Goal: Communication & Community: Answer question/provide support

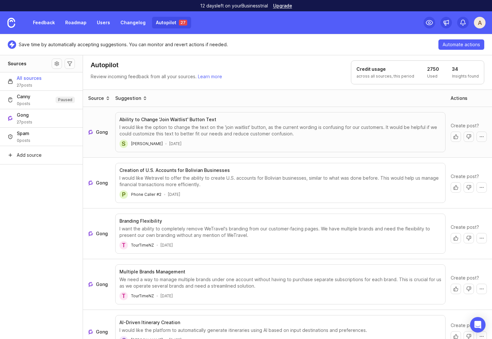
drag, startPoint x: 242, startPoint y: 56, endPoint x: 212, endPoint y: 69, distance: 33.1
click at [242, 56] on header "Autopilot Review incoming feedback from all your sources. Learn more Credit usa…" at bounding box center [287, 72] width 409 height 35
click at [167, 118] on h3 "Ability to Change 'Join Waitlist' Button Text" at bounding box center [168, 119] width 97 height 6
click at [477, 136] on button "More actions" at bounding box center [482, 137] width 10 height 10
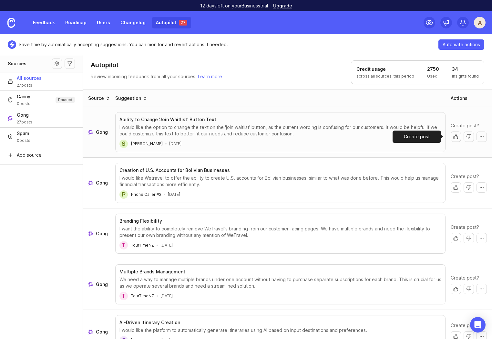
click at [452, 140] on button "Create post" at bounding box center [456, 137] width 10 height 10
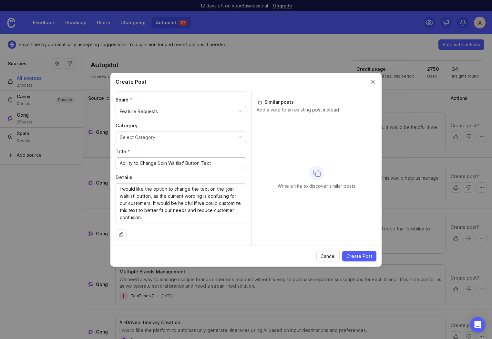
scroll to position [40, 0]
click at [357, 256] on span "Create Post" at bounding box center [360, 256] width 26 height 6
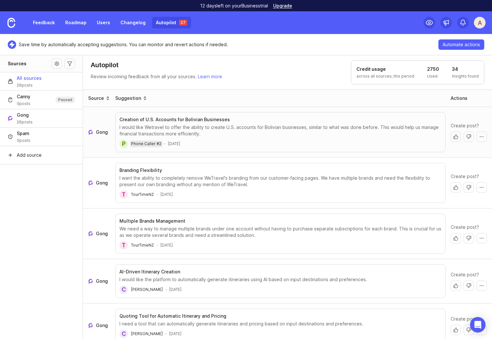
click at [147, 145] on span "Phone Caller #2" at bounding box center [146, 143] width 30 height 5
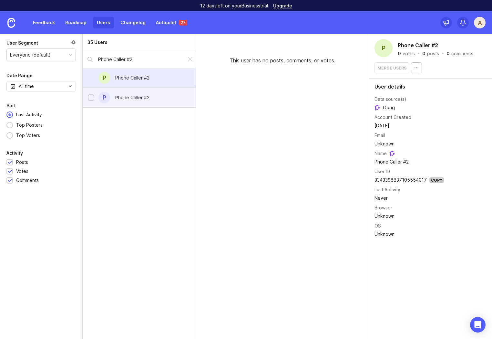
click at [111, 97] on div "Phone Caller #2" at bounding box center [132, 97] width 45 height 14
click at [140, 71] on div "Phone Caller #2" at bounding box center [132, 78] width 45 height 14
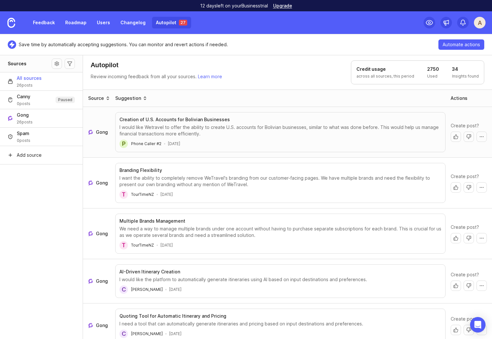
click at [96, 132] on span "Gong" at bounding box center [102, 132] width 12 height 6
click at [301, 131] on div "I would like Wetravel to offer the ability to create U.S. accounts for Bolivian…" at bounding box center [281, 130] width 322 height 13
click at [49, 25] on link "Feedback" at bounding box center [44, 23] width 30 height 12
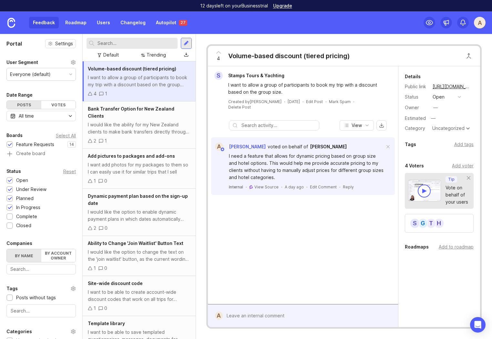
click at [484, 24] on div "A" at bounding box center [480, 23] width 12 height 12
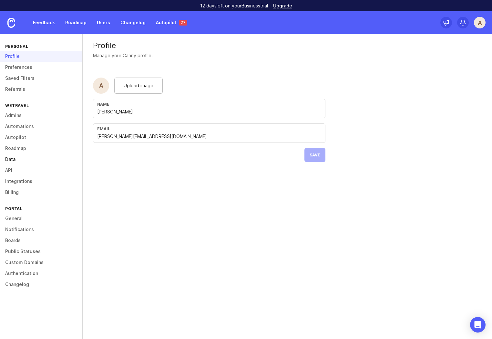
click at [10, 156] on link "Data" at bounding box center [41, 159] width 82 height 11
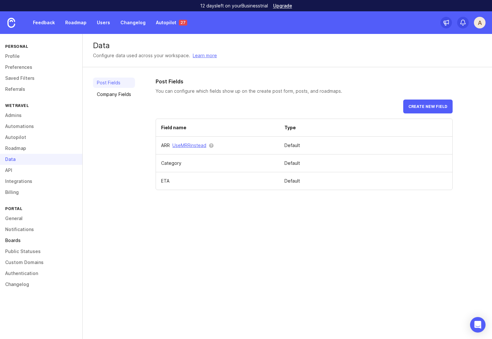
click at [20, 239] on link "Boards" at bounding box center [41, 240] width 82 height 11
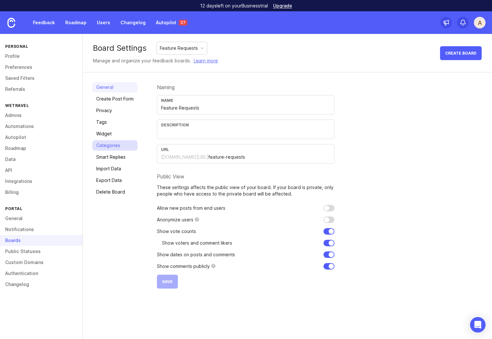
click at [102, 146] on link "Categories" at bounding box center [114, 145] width 45 height 10
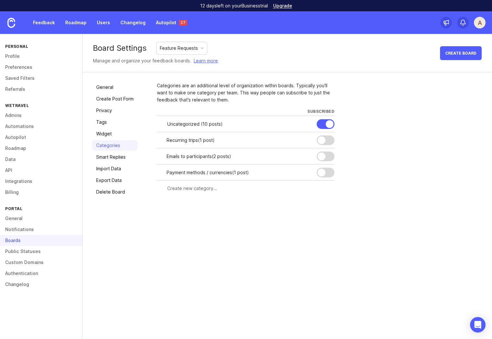
click at [194, 191] on input "text" at bounding box center [249, 188] width 164 height 7
type input "Custom branding"
click at [290, 190] on div "Subscribe all admins" at bounding box center [310, 187] width 44 height 7
click at [315, 199] on span "Create" at bounding box center [322, 200] width 16 height 5
click at [170, 24] on link "Autopilot 27" at bounding box center [171, 23] width 39 height 12
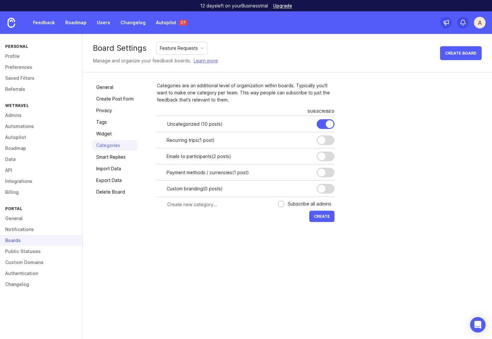
click at [225, 205] on input "text" at bounding box center [220, 204] width 107 height 7
paste input "Cost building & Quotation system"
drag, startPoint x: 201, startPoint y: 204, endPoint x: 141, endPoint y: 204, distance: 60.1
click at [141, 204] on div "General Create Post Form Privacy Tags Widget Categories Smart Replies Import Da…" at bounding box center [288, 152] width 410 height 161
click at [246, 204] on input "Cost building & Quotation system" at bounding box center [220, 204] width 107 height 7
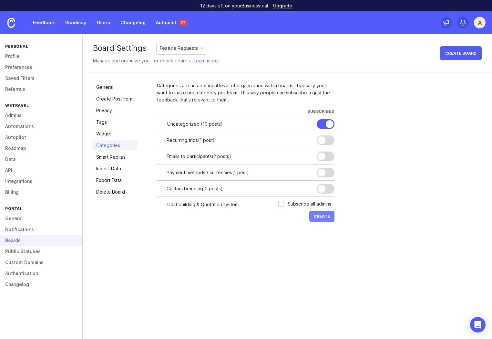
click at [311, 214] on button "Create" at bounding box center [322, 216] width 25 height 11
click at [200, 204] on input "Cost building & Quotation system" at bounding box center [220, 204] width 107 height 7
click at [197, 204] on input "Cost building & Quotation system" at bounding box center [220, 204] width 107 height 7
click at [200, 205] on input "Cost building& Quotation system" at bounding box center [220, 204] width 107 height 7
type input "Cost building&Quotation system"
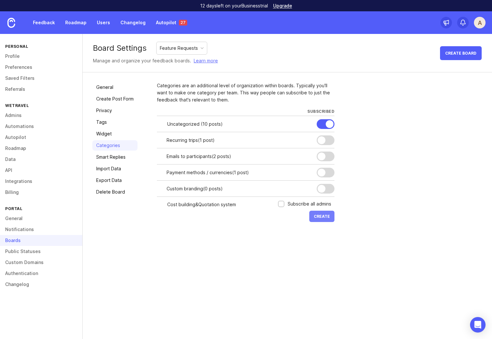
click at [327, 218] on span "Create" at bounding box center [322, 216] width 16 height 5
click at [206, 270] on div "Board Settings Feature Requests Manage and organize your feedback boards. Learn…" at bounding box center [288, 186] width 410 height 305
click at [201, 221] on input "text" at bounding box center [220, 220] width 107 height 7
type input "Itinerary builder"
click at [318, 234] on span "Create" at bounding box center [322, 232] width 16 height 5
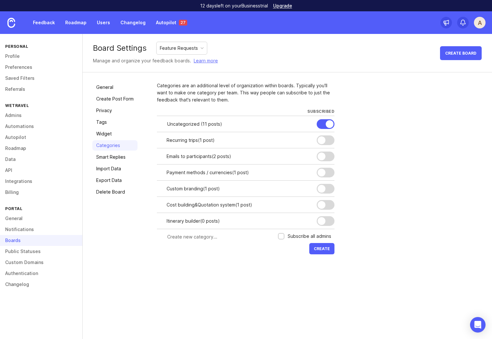
click at [162, 286] on div "Board Settings Feature Requests Manage and organize your feedback boards. Learn…" at bounding box center [288, 186] width 410 height 305
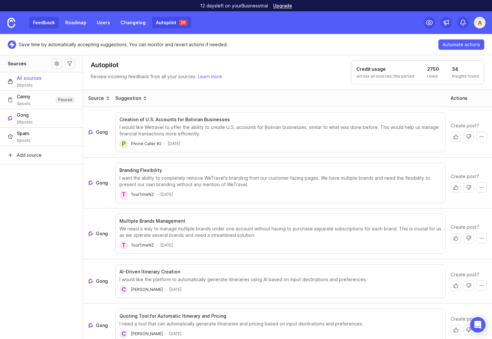
click at [43, 23] on link "Feedback" at bounding box center [44, 23] width 30 height 12
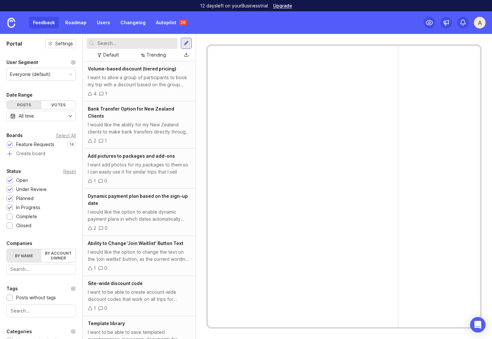
click at [115, 44] on input "text" at bounding box center [137, 43] width 78 height 7
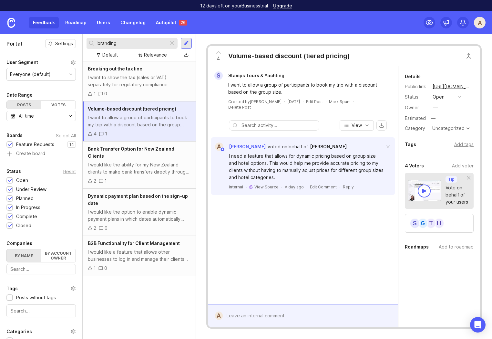
type input "branding"
click at [143, 297] on div "Breaking out the tax line I want to show the tax (sales or VAT) separately for …" at bounding box center [139, 200] width 113 height 278
click at [163, 24] on link "Autopilot 26" at bounding box center [171, 23] width 39 height 12
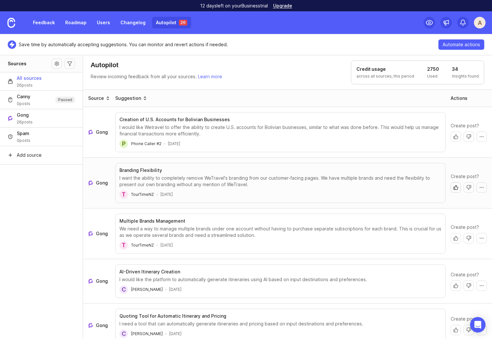
click at [451, 189] on button "Create post" at bounding box center [456, 187] width 10 height 10
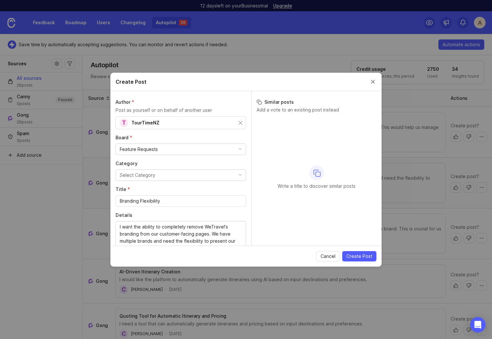
click at [155, 177] on button "Select Category" at bounding box center [181, 175] width 131 height 12
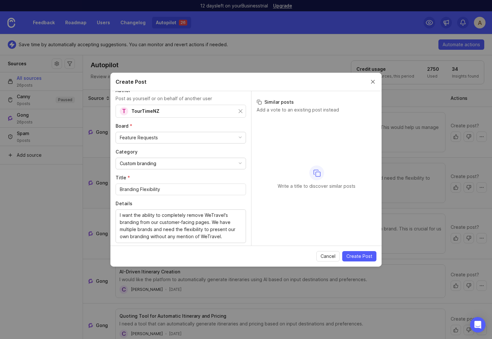
scroll to position [33, 0]
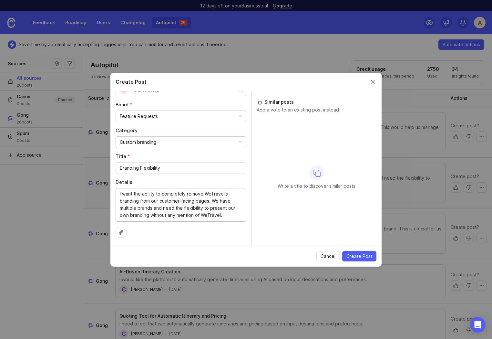
drag, startPoint x: 220, startPoint y: 201, endPoint x: 163, endPoint y: 207, distance: 56.9
type textarea "I want the ability to completely remove WeTravel's branding from our customer-f…"
click at [360, 260] on button "Create Post" at bounding box center [360, 256] width 34 height 10
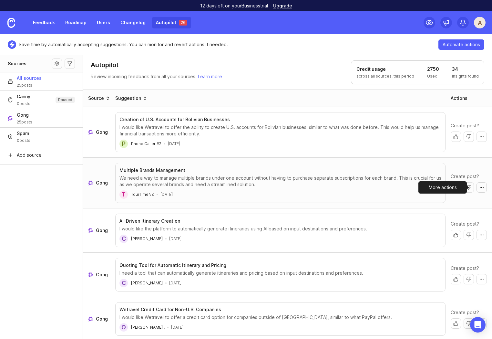
click at [478, 185] on button "More actions" at bounding box center [482, 187] width 10 height 10
click at [482, 172] on div "Create post?" at bounding box center [469, 183] width 41 height 25
click at [451, 188] on button "Create post" at bounding box center [456, 187] width 10 height 10
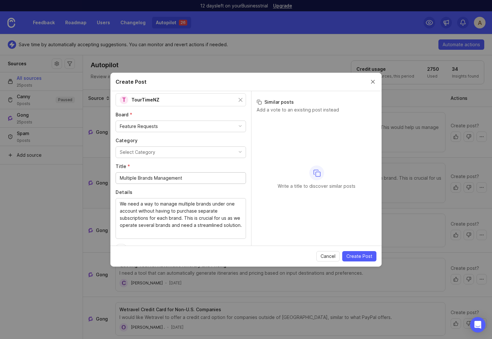
scroll to position [0, 0]
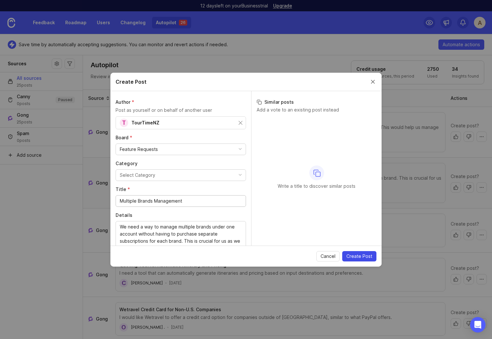
click at [358, 256] on span "Create Post" at bounding box center [360, 256] width 26 height 6
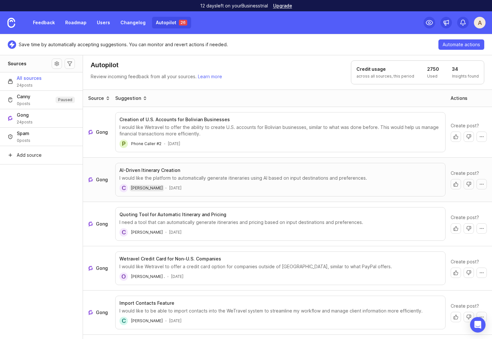
click at [124, 189] on div "C" at bounding box center [124, 188] width 8 height 8
click at [96, 178] on link "Gong" at bounding box center [99, 179] width 22 height 6
click at [451, 185] on button "Create post" at bounding box center [456, 184] width 10 height 10
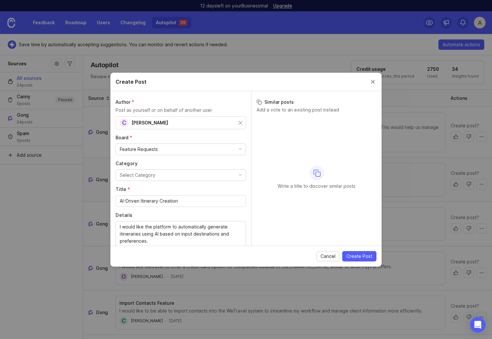
click at [328, 254] on span "Cancel" at bounding box center [328, 256] width 15 height 6
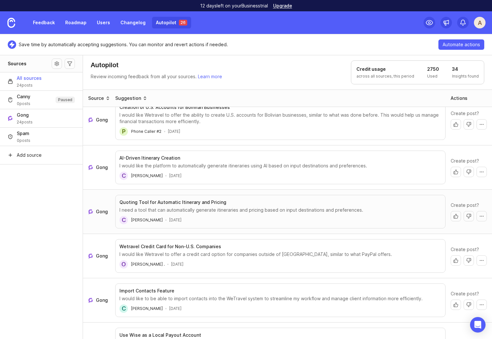
scroll to position [65, 0]
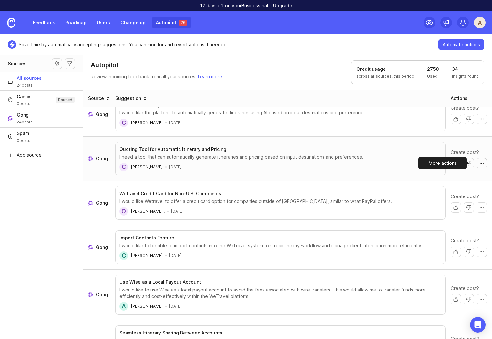
click at [481, 165] on button "More actions" at bounding box center [482, 163] width 10 height 10
click at [480, 163] on button "More actions" at bounding box center [482, 163] width 10 height 10
click at [396, 157] on div "I need a tool that can automatically generate itineraries and pricing based on …" at bounding box center [281, 157] width 322 height 6
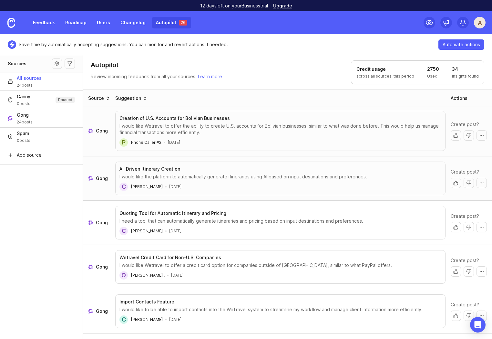
scroll to position [0, 0]
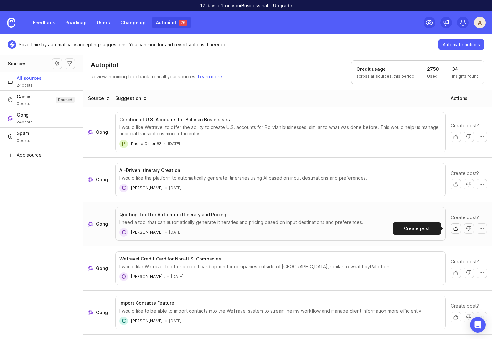
click at [452, 229] on button "Create post" at bounding box center [456, 228] width 10 height 10
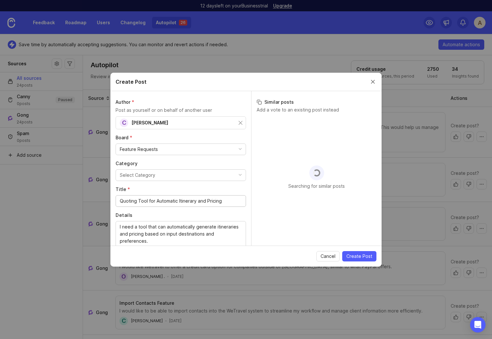
scroll to position [11, 0]
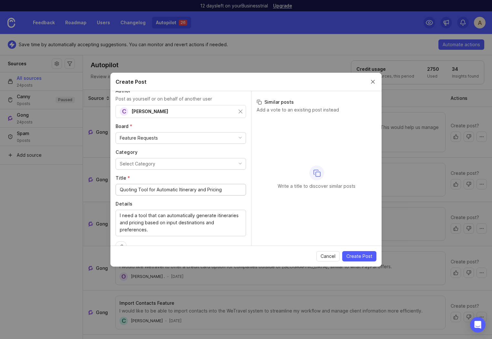
drag, startPoint x: 149, startPoint y: 188, endPoint x: 252, endPoint y: 192, distance: 103.2
click at [252, 192] on div "Author * Post as yourself or on behalf of another user C Claudia Board * Featur…" at bounding box center [246, 168] width 271 height 154
type input "Quoting Tool"
click at [178, 163] on button "Select Category" at bounding box center [181, 164] width 131 height 12
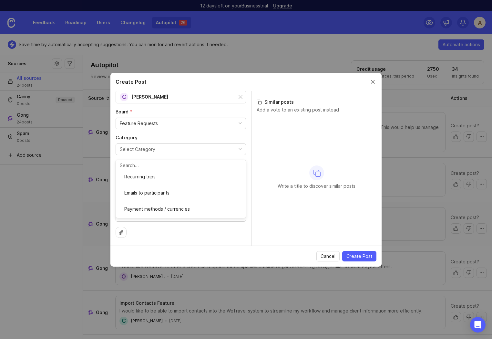
scroll to position [0, 0]
click at [322, 255] on span "Cancel" at bounding box center [328, 256] width 15 height 6
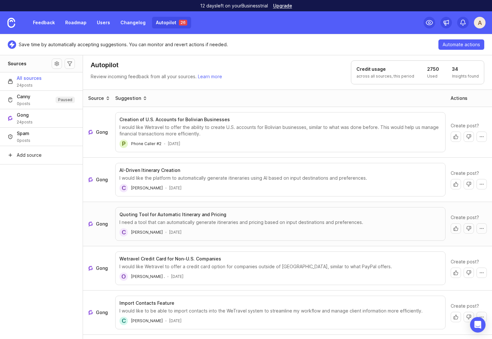
click at [49, 254] on aside "Sources All sources 24 posts Canny 0 posts Paused Gong 24 posts Spam 0 posts Ad…" at bounding box center [41, 197] width 83 height 284
click at [452, 229] on button "Create post" at bounding box center [456, 228] width 10 height 10
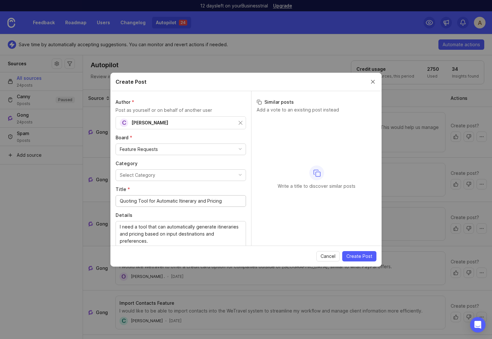
click at [174, 178] on button "Select Category" at bounding box center [181, 175] width 131 height 12
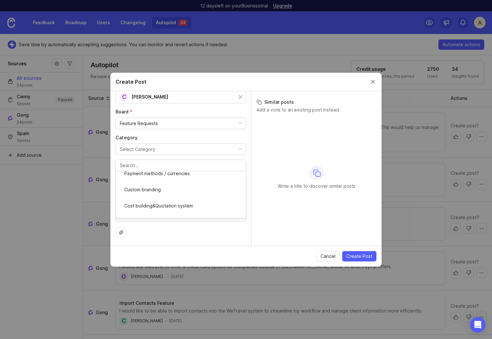
scroll to position [53, 0]
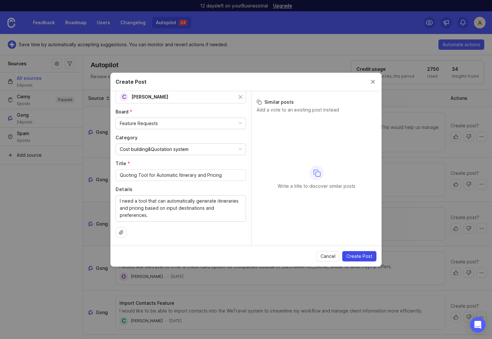
click at [359, 254] on span "Create Post" at bounding box center [360, 256] width 26 height 6
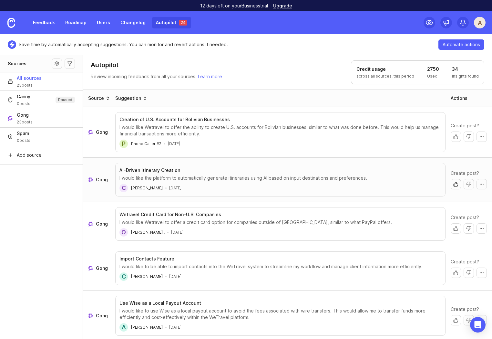
click at [451, 182] on button "Create post" at bounding box center [456, 184] width 10 height 10
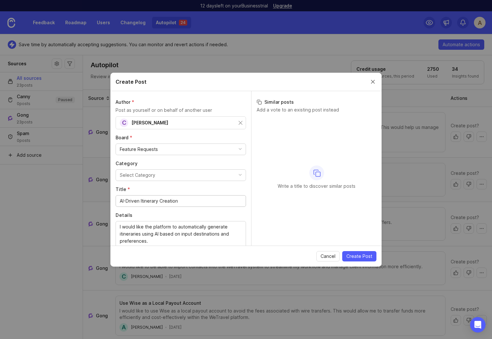
click at [146, 175] on div "Select Category" at bounding box center [138, 175] width 36 height 7
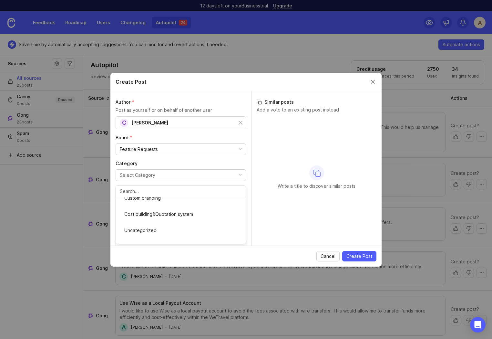
click at [328, 259] on span "Cancel" at bounding box center [328, 256] width 15 height 6
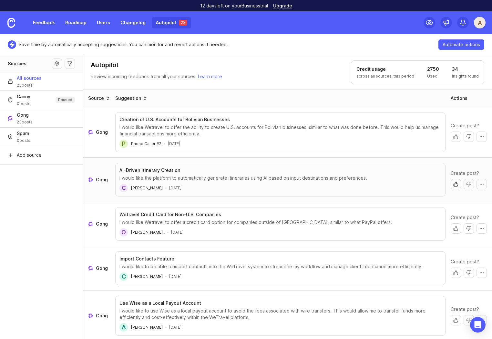
click at [451, 182] on button "Create post" at bounding box center [456, 184] width 10 height 10
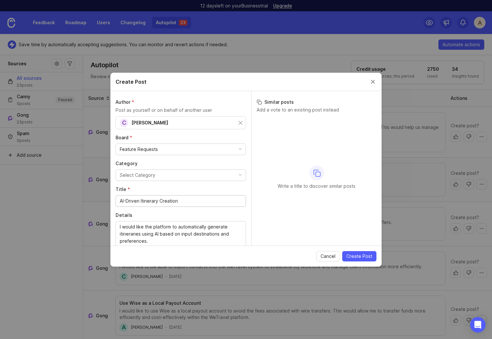
click at [131, 171] on button "Select Category" at bounding box center [181, 175] width 131 height 12
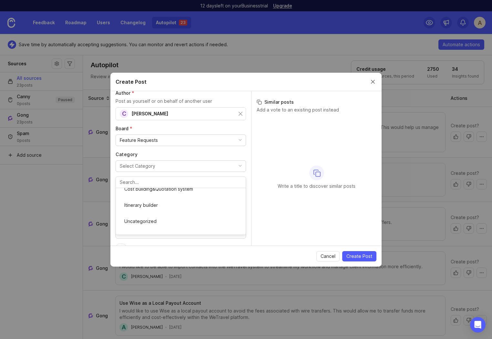
scroll to position [26, 0]
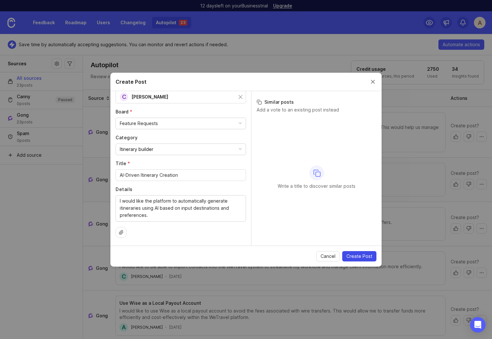
click at [366, 255] on span "Create Post" at bounding box center [360, 256] width 26 height 6
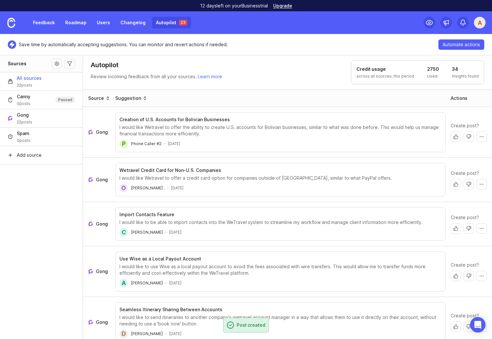
click at [55, 207] on aside "Sources All sources 22 posts Canny 0 posts Paused Gong 22 posts Spam 0 posts Ad…" at bounding box center [41, 197] width 83 height 284
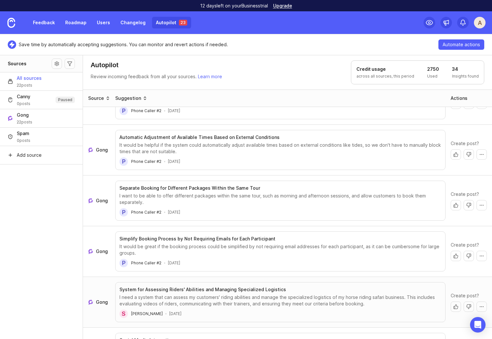
scroll to position [718, 0]
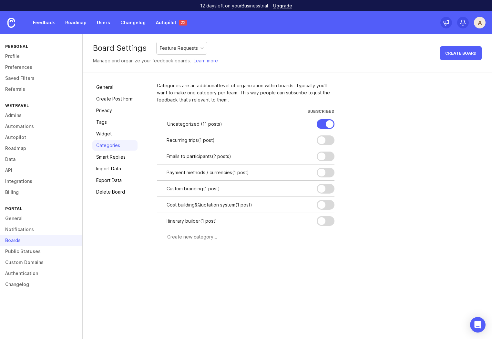
click at [189, 238] on input "text" at bounding box center [249, 236] width 164 height 7
type input "Cards"
click at [328, 249] on span "Create" at bounding box center [322, 248] width 16 height 5
click at [298, 236] on div at bounding box center [297, 237] width 6 height 7
click at [167, 237] on input "Cards" at bounding box center [217, 237] width 101 height 7
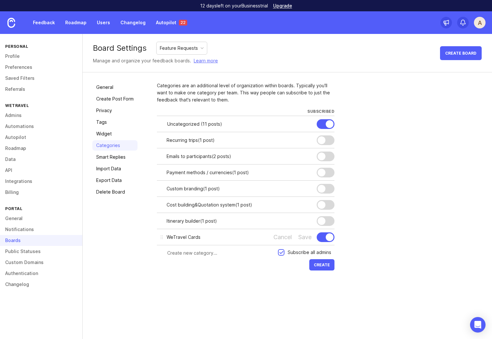
type input "WeTravel Cards"
click at [322, 237] on div at bounding box center [326, 237] width 18 height 10
click at [325, 237] on div at bounding box center [322, 237] width 8 height 8
click at [329, 237] on div at bounding box center [330, 237] width 8 height 8
click at [302, 250] on div "Subscribe all admins" at bounding box center [310, 252] width 44 height 7
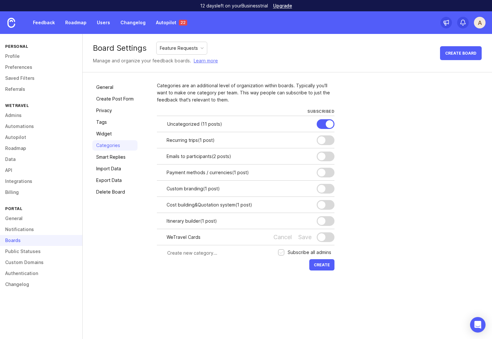
click at [297, 252] on div "Subscribe all admins" at bounding box center [310, 252] width 44 height 7
click at [327, 265] on span "Create" at bounding box center [322, 264] width 16 height 5
click at [211, 239] on input "WeTravel Cards" at bounding box center [217, 237] width 101 height 7
click at [186, 238] on input "WeTravel Cards" at bounding box center [217, 237] width 101 height 7
click at [231, 252] on input "text" at bounding box center [220, 252] width 107 height 7
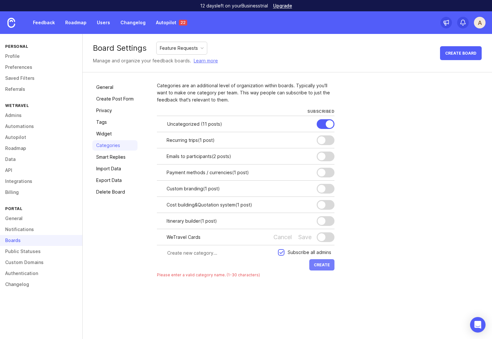
click at [322, 265] on span "Create" at bounding box center [322, 264] width 16 height 5
click at [307, 238] on div "Save" at bounding box center [305, 237] width 13 height 7
click at [203, 251] on input "text" at bounding box center [220, 252] width 107 height 7
type input "CRM"
click at [331, 265] on button "Create" at bounding box center [322, 264] width 25 height 11
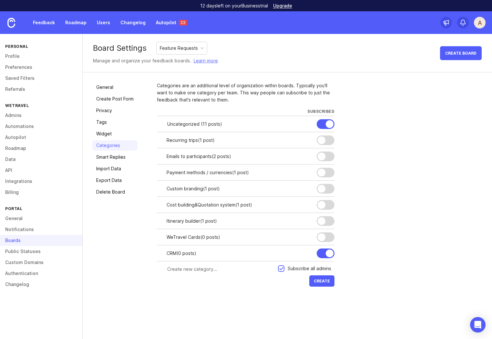
drag, startPoint x: 329, startPoint y: 255, endPoint x: 371, endPoint y: 258, distance: 42.1
click at [329, 255] on div at bounding box center [330, 253] width 8 height 8
click at [326, 126] on div at bounding box center [330, 124] width 8 height 8
click at [115, 161] on link "Smart Replies" at bounding box center [114, 157] width 45 height 10
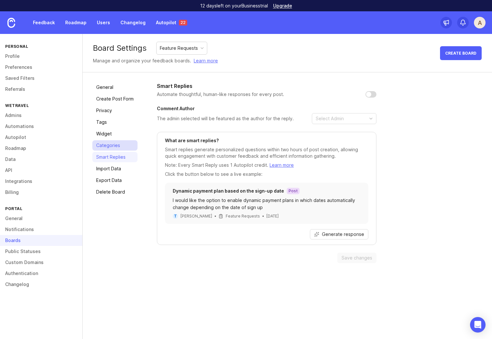
click at [101, 147] on link "Categories" at bounding box center [114, 145] width 45 height 10
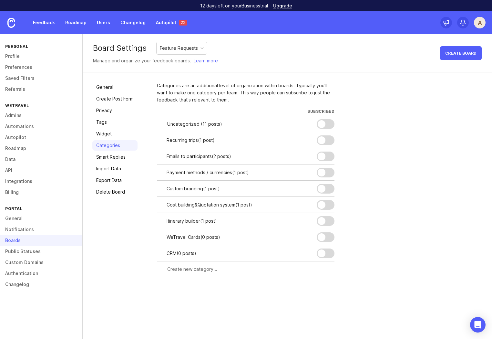
click at [194, 271] on input "text" at bounding box center [249, 269] width 164 height 7
type input "P"
type input "Translations"
click at [301, 302] on div "Board Settings Feature Requests Manage and organize your feedback boards. Learn…" at bounding box center [288, 186] width 410 height 305
click at [322, 281] on span "Create" at bounding box center [322, 281] width 16 height 5
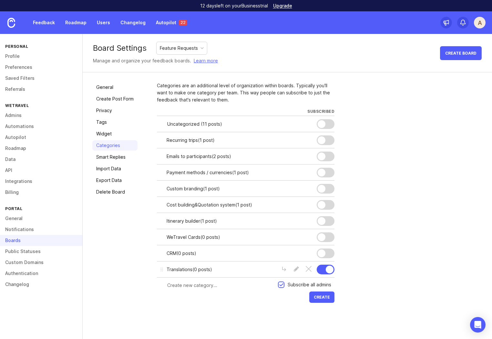
click at [328, 272] on div at bounding box center [330, 270] width 8 height 8
click at [183, 285] on input "text" at bounding box center [220, 285] width 107 height 7
type input "Discounts"
click at [310, 291] on button "Create" at bounding box center [322, 296] width 25 height 11
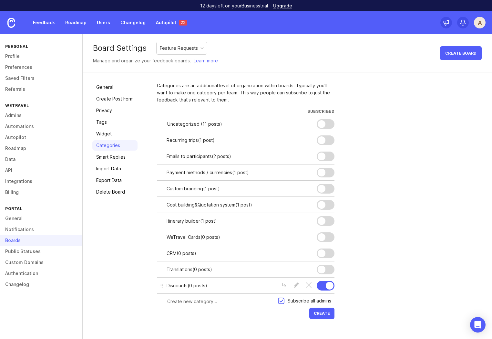
click at [323, 283] on div at bounding box center [326, 286] width 18 height 10
click at [421, 234] on div "Categories are an additional level of organization within boards. Typically you…" at bounding box center [320, 201] width 326 height 238
click at [192, 297] on div at bounding box center [217, 301] width 121 height 12
click at [184, 301] on input "Affiliate functionality" at bounding box center [220, 301] width 107 height 7
type input "Affiliate tracking"
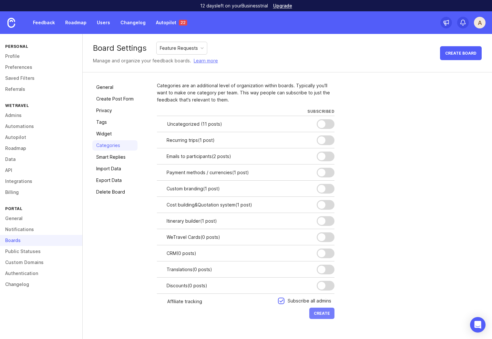
click at [330, 312] on button "Create" at bounding box center [322, 313] width 25 height 11
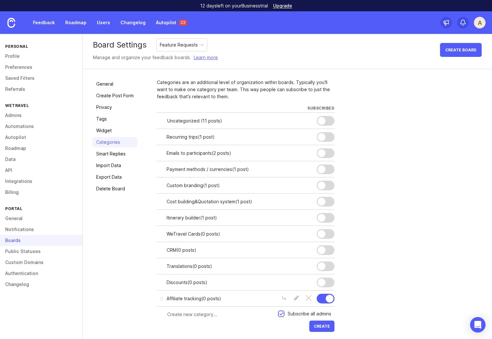
scroll to position [7, 0]
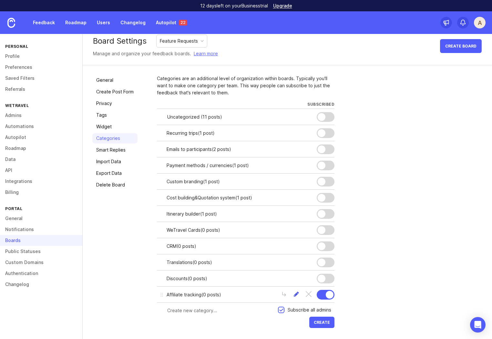
click at [295, 295] on div at bounding box center [297, 294] width 6 height 7
click at [196, 296] on input "Affiliate tracking" at bounding box center [217, 294] width 101 height 7
type input "Affiliate marketing"
click at [332, 297] on div at bounding box center [330, 295] width 8 height 8
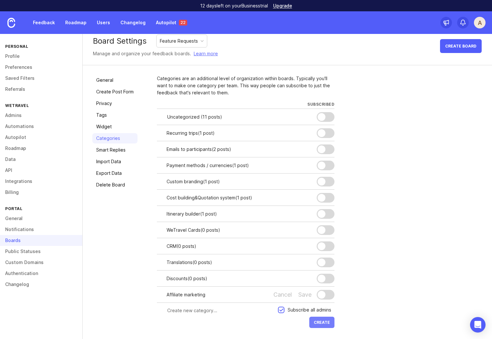
click at [318, 321] on span "Create" at bounding box center [322, 322] width 16 height 5
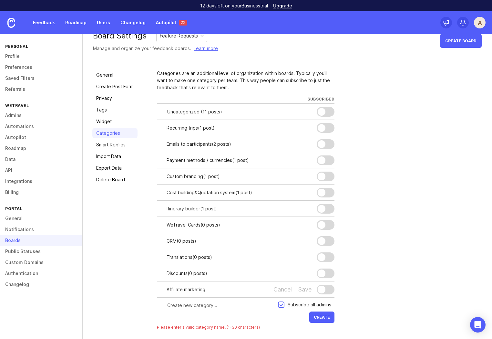
scroll to position [18, 0]
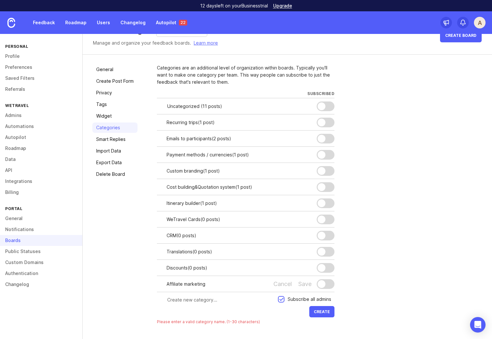
click at [388, 283] on div "Categories are an additional level of organization within boards. Typically you…" at bounding box center [320, 196] width 326 height 265
click at [307, 283] on div "Save" at bounding box center [305, 283] width 13 height 7
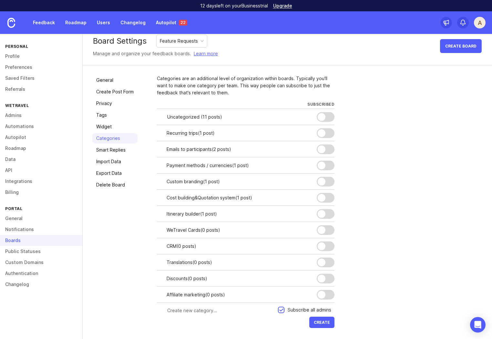
click at [188, 305] on div at bounding box center [217, 310] width 121 height 12
type input "Inventory"
click at [291, 308] on div "Subscribe all admins" at bounding box center [310, 309] width 44 height 7
click at [326, 323] on span "Create" at bounding box center [322, 322] width 16 height 5
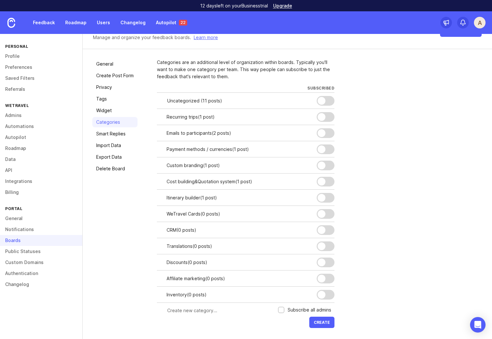
click at [190, 314] on div at bounding box center [217, 310] width 121 height 12
type input "Payments"
click at [323, 319] on button "Create" at bounding box center [322, 322] width 25 height 11
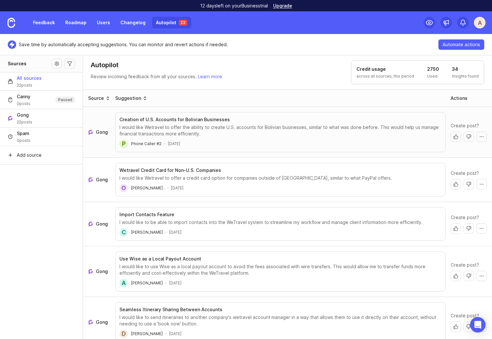
click at [394, 141] on footer "P Phone Caller #2 [DATE]" at bounding box center [281, 144] width 322 height 8
click at [451, 184] on button "Create post" at bounding box center [456, 184] width 10 height 10
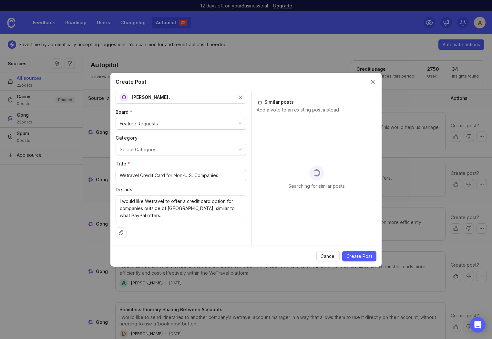
scroll to position [26, 0]
drag, startPoint x: 204, startPoint y: 216, endPoint x: 204, endPoint y: 209, distance: 6.5
type textarea "I would like WeTravel to offer a credit card option for companies outside of [G…"
click at [177, 145] on button "Select Category" at bounding box center [181, 149] width 131 height 12
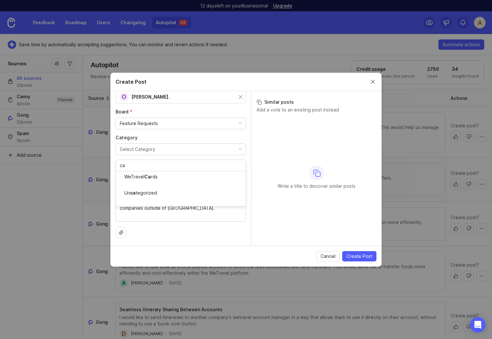
scroll to position [0, 0]
type input "car"
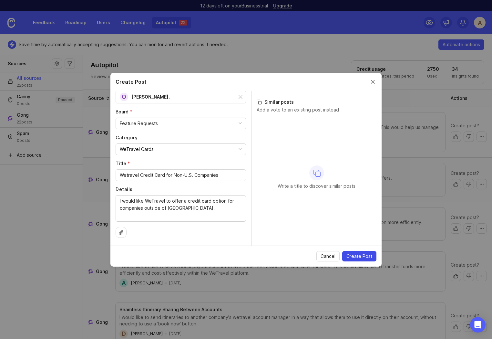
drag, startPoint x: 361, startPoint y: 255, endPoint x: 305, endPoint y: 247, distance: 56.5
click at [361, 255] on span "Create Post" at bounding box center [360, 256] width 26 height 6
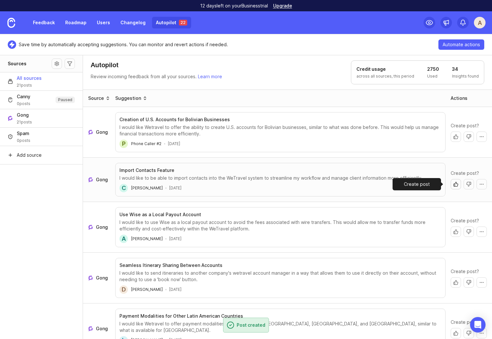
click at [451, 184] on button "Create post" at bounding box center [456, 184] width 10 height 10
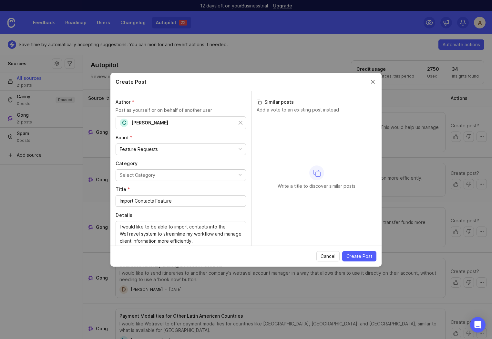
click at [185, 175] on button "Select Category" at bounding box center [181, 175] width 131 height 12
type input "crm"
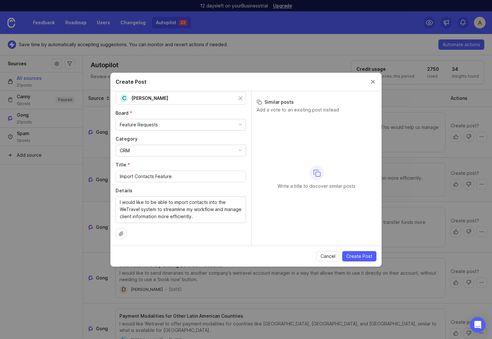
scroll to position [25, 0]
click at [166, 178] on input "Import Contacts Feature" at bounding box center [181, 176] width 122 height 7
click at [136, 176] on input "Import Contacts to WeTravel" at bounding box center [181, 176] width 122 height 7
type input "Import my contacts and leads to WeTravel"
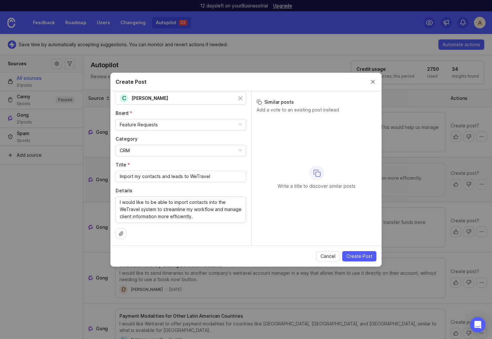
click at [289, 212] on div "Write a title to discover similar posts" at bounding box center [317, 177] width 120 height 121
click at [364, 256] on span "Create Post" at bounding box center [360, 256] width 26 height 6
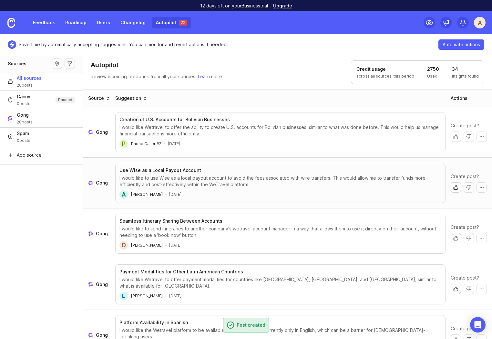
click at [451, 189] on button "Create post" at bounding box center [456, 187] width 10 height 10
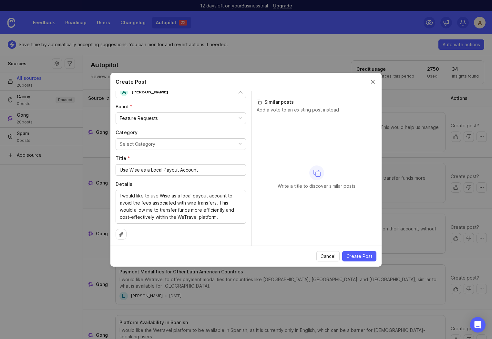
scroll to position [33, 0]
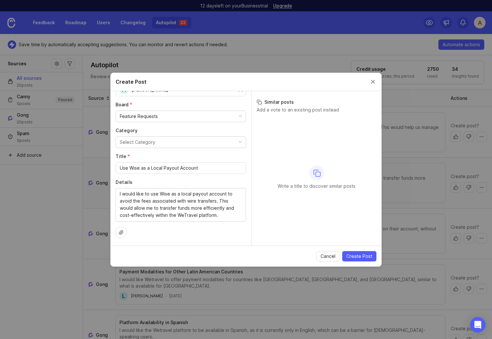
click at [153, 140] on div "Select Category" at bounding box center [138, 142] width 36 height 7
type input "pay"
click at [245, 153] on div "Author * Post as yourself or on behalf of another user A Adriana Marquez Board …" at bounding box center [181, 168] width 141 height 154
click at [327, 255] on span "Cancel" at bounding box center [328, 256] width 15 height 6
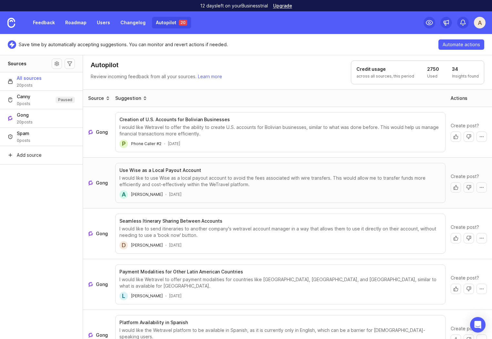
click at [453, 189] on button "Create post" at bounding box center [456, 187] width 10 height 10
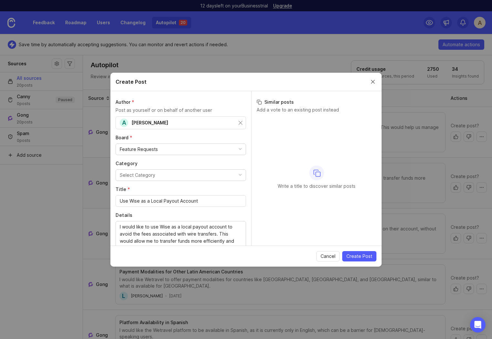
click at [188, 171] on button "Select Category" at bounding box center [181, 175] width 131 height 12
type input "pay"
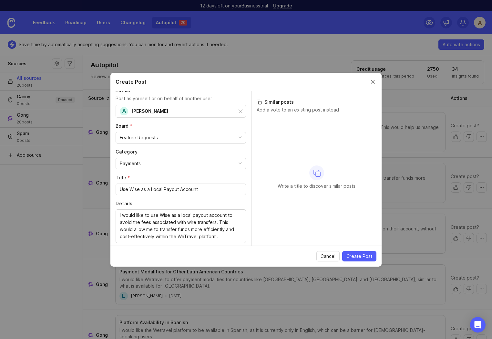
scroll to position [33, 0]
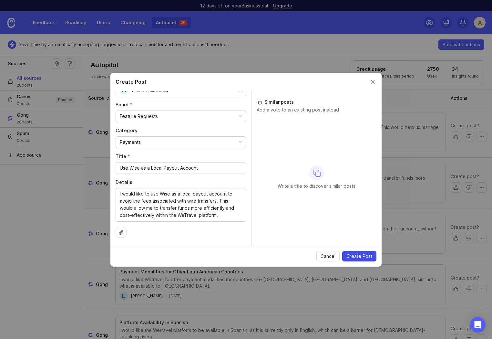
click at [352, 254] on span "Create Post" at bounding box center [360, 256] width 26 height 6
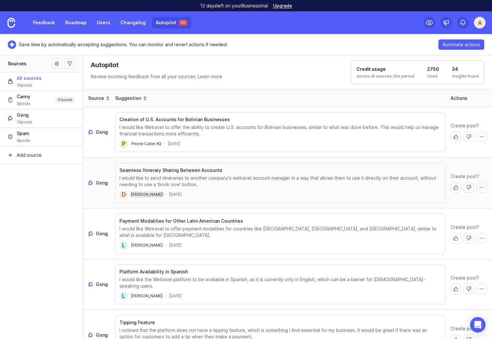
click at [142, 192] on span "[PERSON_NAME]" at bounding box center [147, 194] width 32 height 5
click at [98, 182] on span "Gong" at bounding box center [102, 183] width 12 height 6
click at [466, 188] on button "Dismiss with no action" at bounding box center [469, 187] width 10 height 10
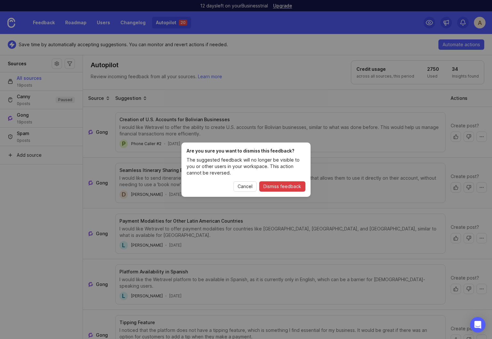
click at [284, 185] on span "Dismiss feedback" at bounding box center [283, 186] width 38 height 6
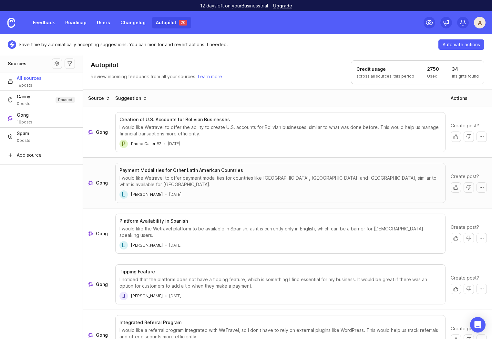
click at [98, 181] on span "Gong" at bounding box center [102, 183] width 12 height 6
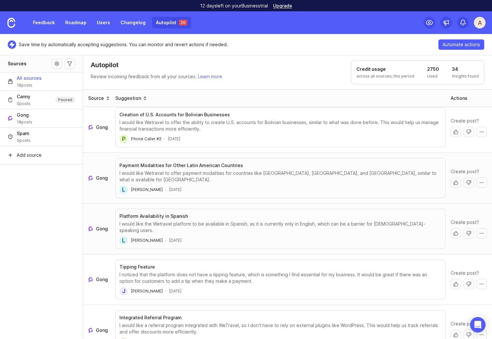
scroll to position [11, 0]
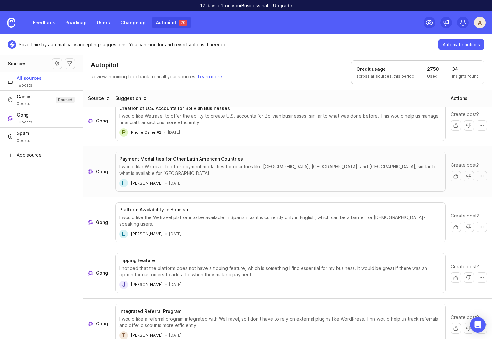
click at [97, 168] on span "Gong" at bounding box center [102, 171] width 12 height 6
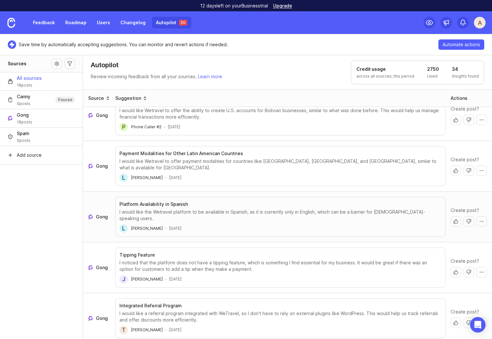
scroll to position [23, 0]
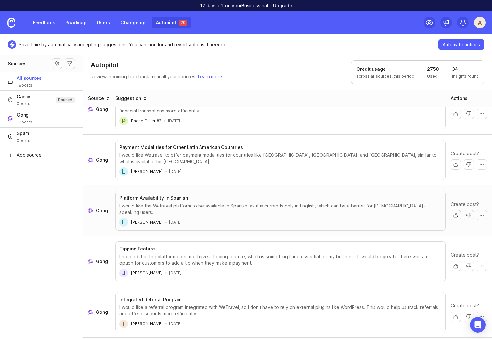
click at [454, 210] on button "Create post" at bounding box center [456, 215] width 10 height 10
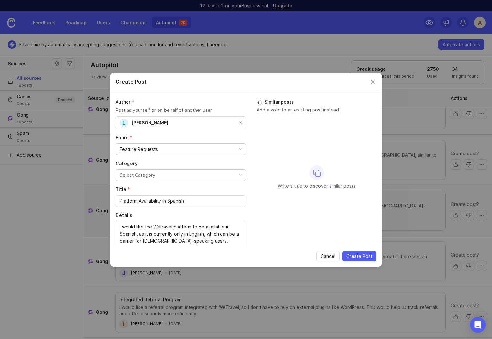
click at [169, 176] on button "Select Category" at bounding box center [181, 175] width 131 height 12
type input "tra"
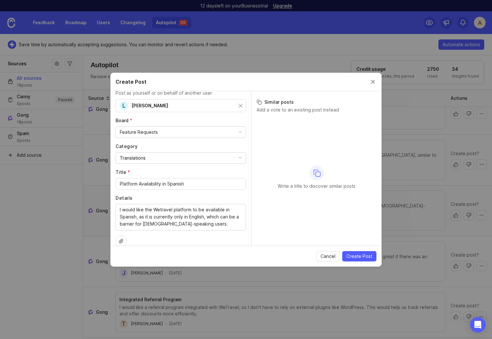
scroll to position [5, 0]
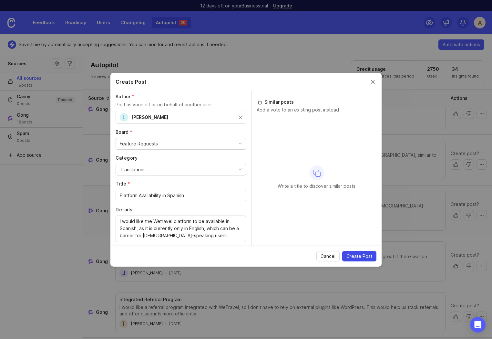
click at [360, 253] on span "Create Post" at bounding box center [360, 256] width 26 height 6
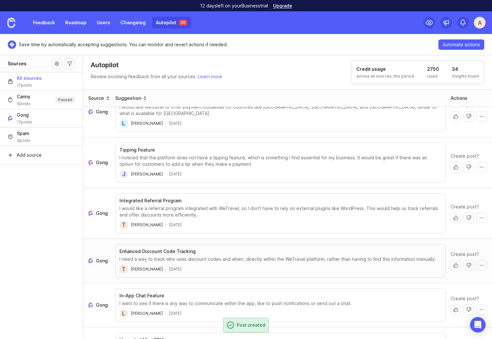
scroll to position [81, 0]
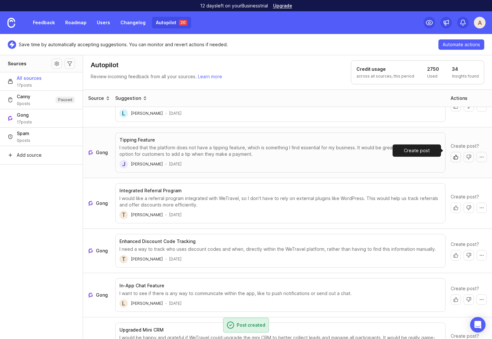
click at [451, 152] on button "Create post" at bounding box center [456, 157] width 10 height 10
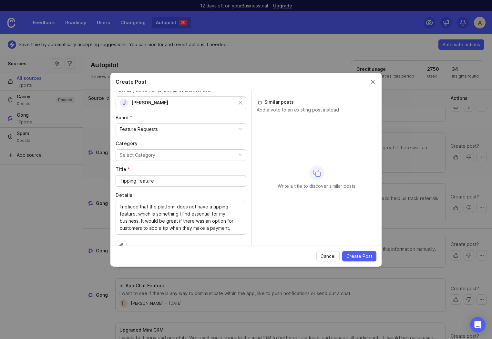
scroll to position [0, 0]
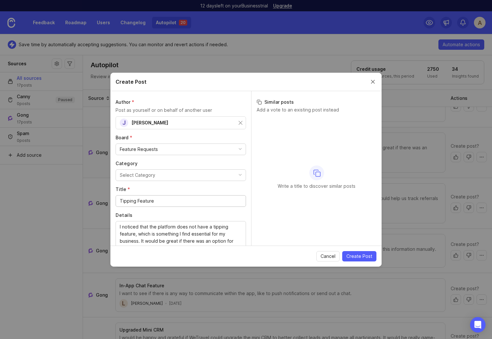
click at [157, 173] on button "Select Category" at bounding box center [181, 175] width 131 height 12
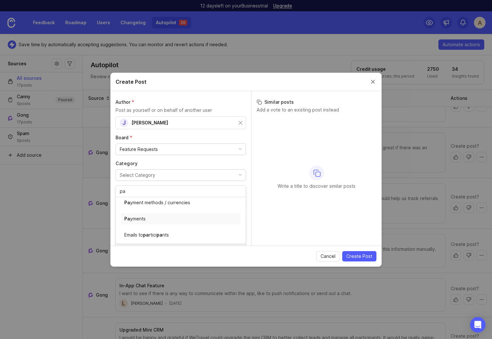
type input "pa"
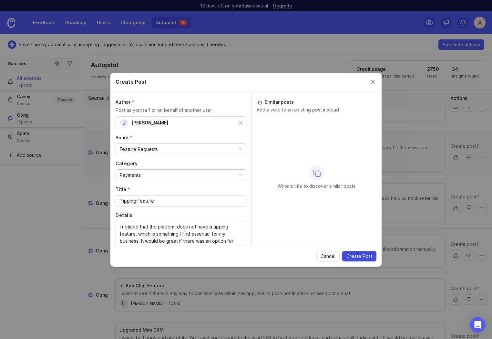
click at [365, 254] on span "Create Post" at bounding box center [360, 256] width 26 height 6
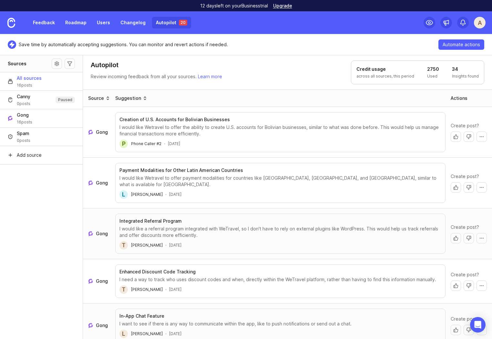
scroll to position [60, 0]
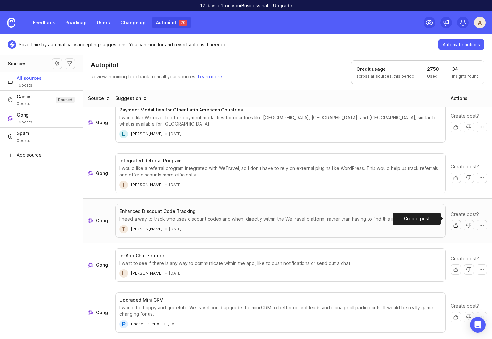
click at [451, 220] on button "Create post" at bounding box center [456, 225] width 10 height 10
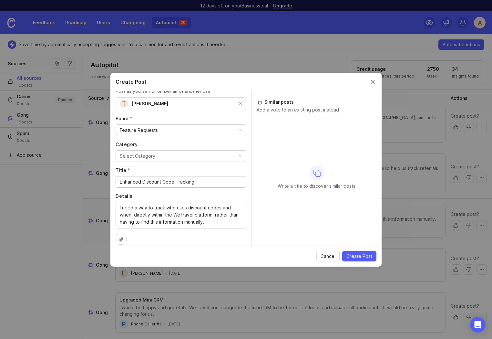
scroll to position [0, 0]
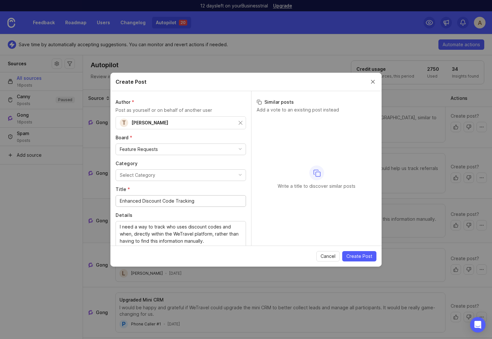
click at [164, 176] on button "Select Category" at bounding box center [181, 175] width 131 height 12
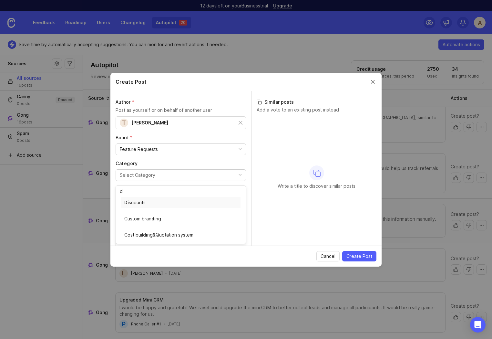
type input "di"
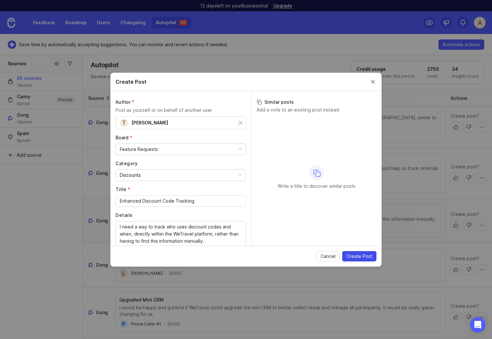
click at [362, 258] on span "Create Post" at bounding box center [360, 256] width 26 height 6
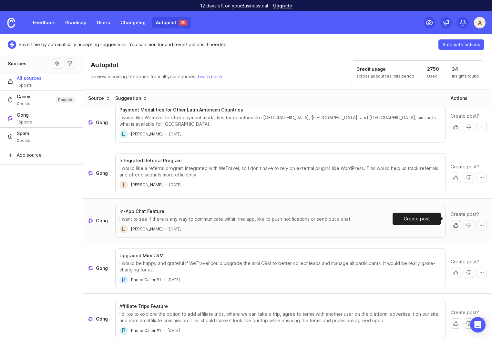
click at [453, 220] on button "Create post" at bounding box center [456, 225] width 10 height 10
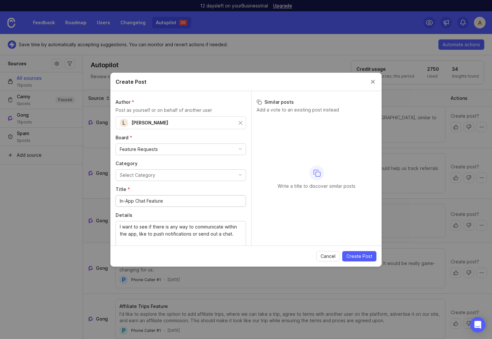
click at [144, 174] on div "Select Category" at bounding box center [138, 175] width 36 height 7
type input "it"
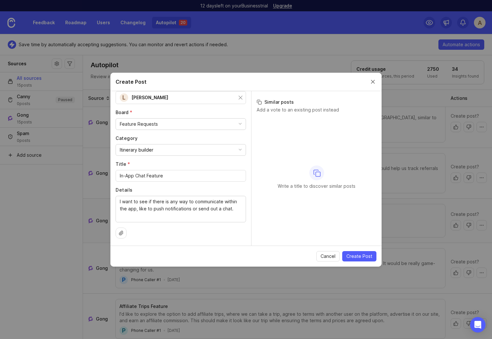
scroll to position [26, 0]
click at [359, 252] on button "Create Post" at bounding box center [360, 256] width 34 height 10
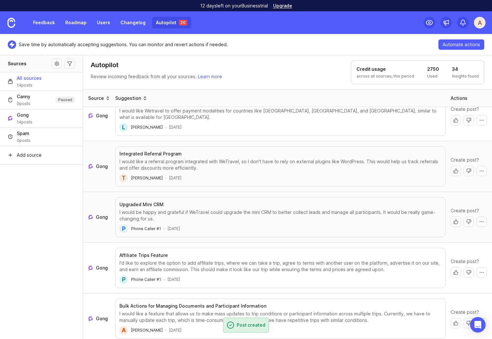
scroll to position [69, 0]
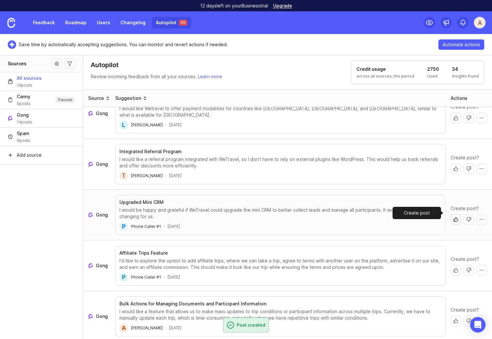
click at [452, 215] on button "Create post" at bounding box center [456, 219] width 10 height 10
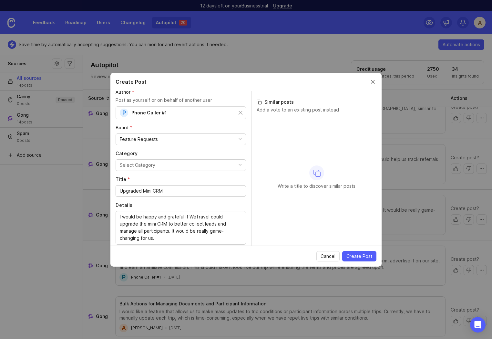
scroll to position [33, 0]
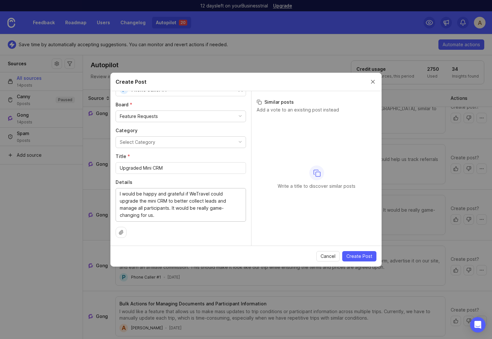
drag, startPoint x: 123, startPoint y: 194, endPoint x: 187, endPoint y: 193, distance: 63.7
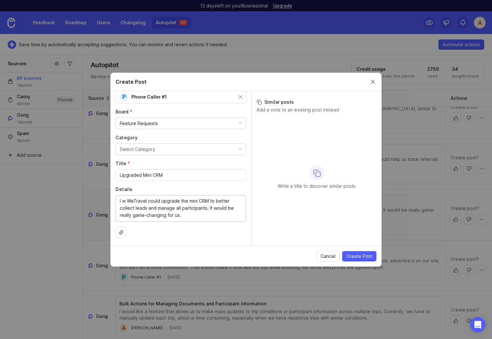
scroll to position [26, 0]
drag, startPoint x: 155, startPoint y: 200, endPoint x: 217, endPoint y: 200, distance: 61.4
click at [217, 200] on textarea "I want WeTravel could upgrade the mini CRM to better collect leads and manage a…" at bounding box center [181, 207] width 122 height 21
click at [195, 211] on textarea "I want WeTravel could upgrade the mini CRM to better collect leads and manage a…" at bounding box center [181, 207] width 122 height 21
click at [156, 211] on textarea "I want WeTravel to better collect leads and manage all participants. It would b…" at bounding box center [181, 207] width 122 height 21
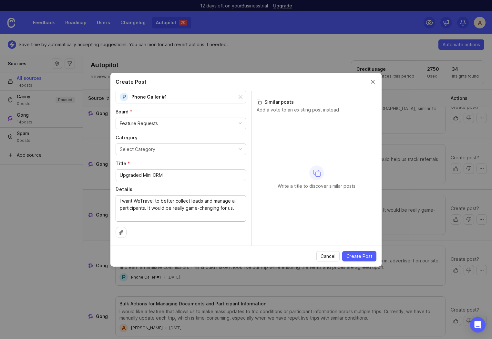
type textarea "I want WeTravel to better collect leads and manage all participants. It would b…"
drag, startPoint x: 153, startPoint y: 175, endPoint x: 113, endPoint y: 175, distance: 39.1
click at [113, 175] on div "Author * Post as yourself or on behalf of another user P Phone Caller #1 Board …" at bounding box center [181, 168] width 141 height 154
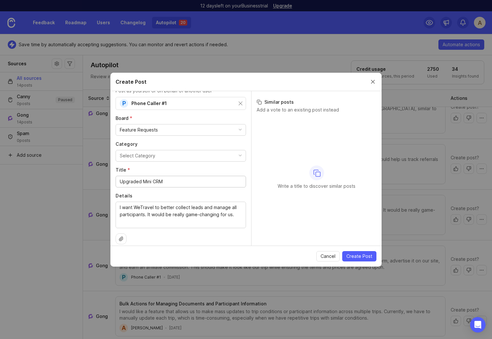
scroll to position [0, 0]
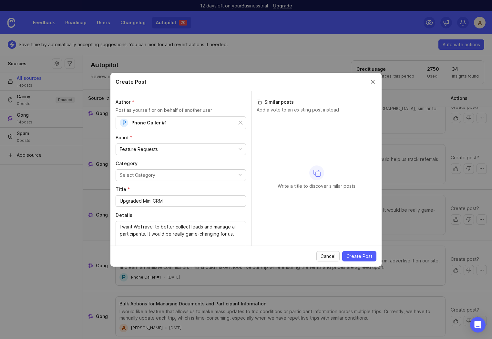
click at [325, 255] on span "Cancel" at bounding box center [328, 256] width 15 height 6
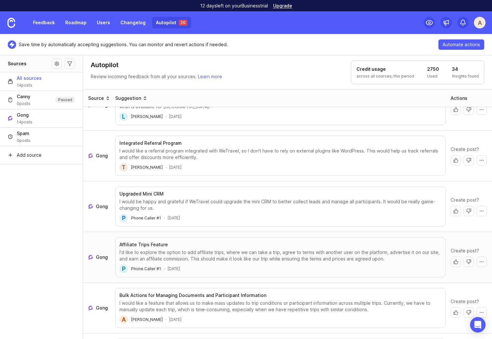
scroll to position [90, 0]
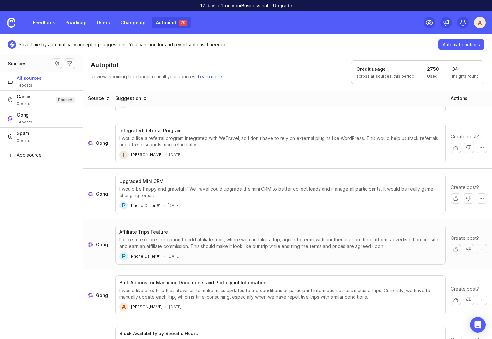
click at [100, 241] on span "Gong" at bounding box center [102, 244] width 12 height 6
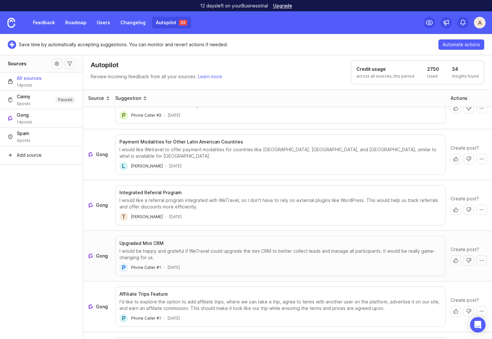
scroll to position [0, 0]
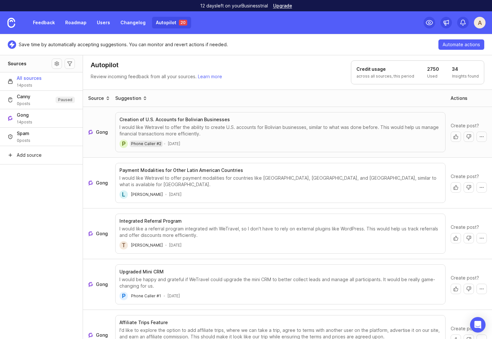
click at [137, 144] on span "Phone Caller #2" at bounding box center [146, 143] width 30 height 5
click at [101, 130] on span "Gong" at bounding box center [102, 132] width 12 height 6
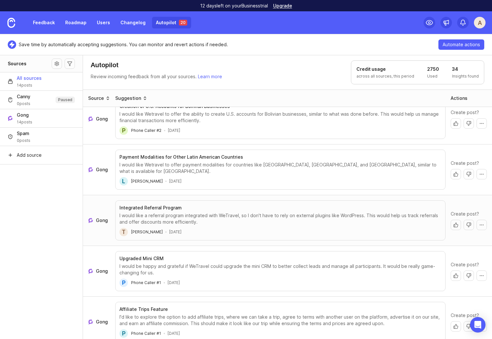
click at [105, 217] on div "Gong" at bounding box center [99, 221] width 27 height 12
click at [103, 217] on span "Gong" at bounding box center [102, 220] width 12 height 6
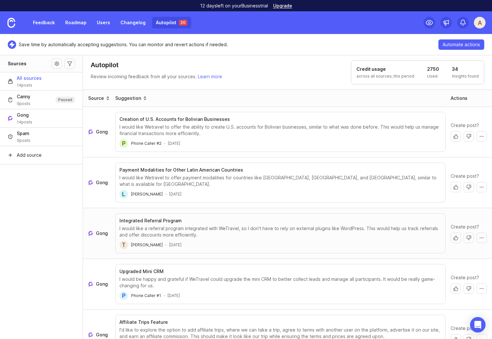
scroll to position [0, 0]
click at [477, 234] on button "More actions" at bounding box center [482, 238] width 10 height 10
click at [478, 233] on button "More actions" at bounding box center [482, 238] width 10 height 10
click at [464, 233] on button "Dismiss with no action" at bounding box center [469, 238] width 10 height 10
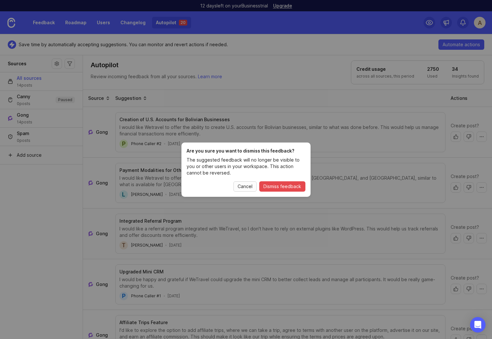
click at [242, 187] on span "Cancel" at bounding box center [245, 186] width 15 height 6
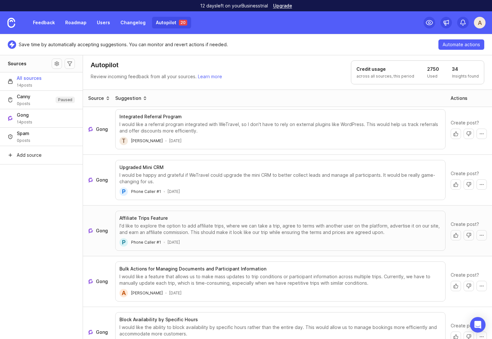
scroll to position [105, 0]
click at [104, 227] on span "Gong" at bounding box center [102, 230] width 12 height 6
click at [452, 230] on button "Create post" at bounding box center [456, 235] width 10 height 10
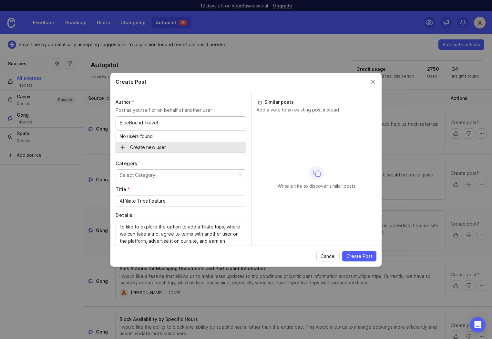
type input "BlueBound Travel"
click at [204, 125] on input "text" at bounding box center [214, 122] width 56 height 7
click at [176, 139] on label "Board *" at bounding box center [181, 137] width 131 height 6
click at [151, 175] on div "Select Category" at bounding box center [138, 175] width 36 height 7
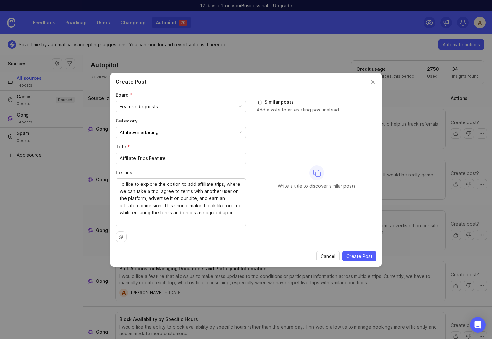
scroll to position [47, 0]
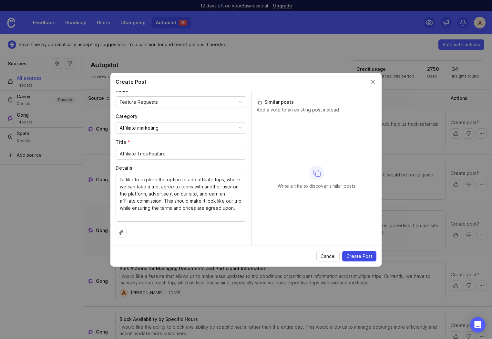
click at [366, 257] on span "Create Post" at bounding box center [360, 256] width 26 height 6
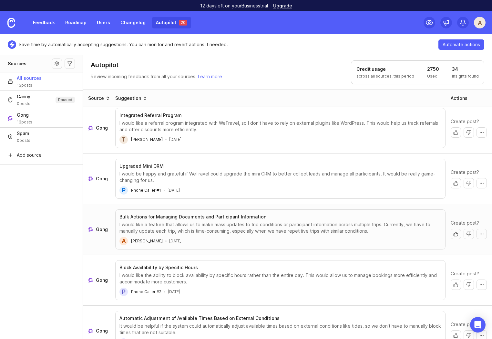
scroll to position [106, 0]
click at [100, 226] on span "Gong" at bounding box center [102, 229] width 12 height 6
